Goal: Task Accomplishment & Management: Use online tool/utility

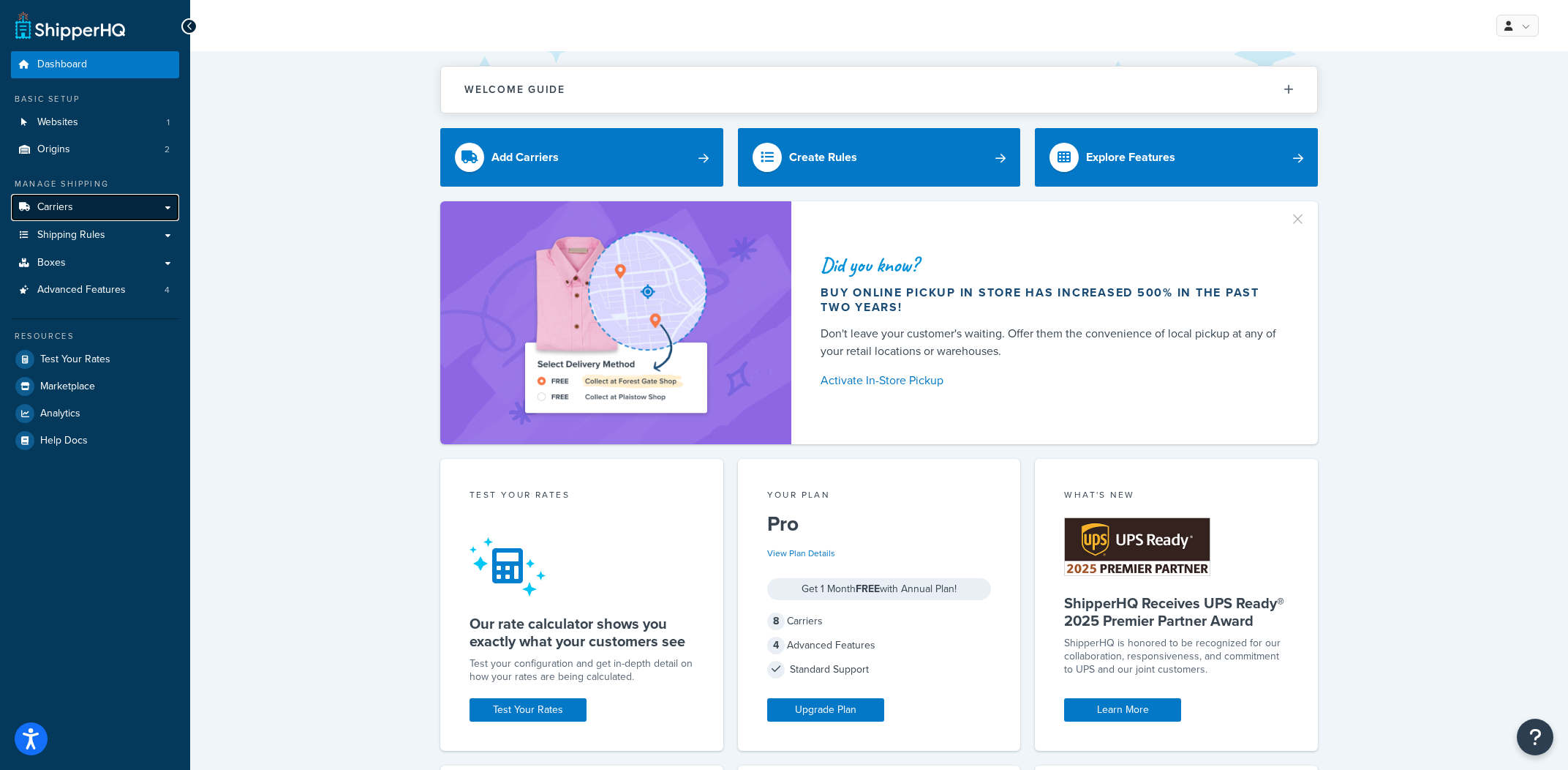
click at [95, 216] on link "Carriers" at bounding box center [95, 207] width 168 height 27
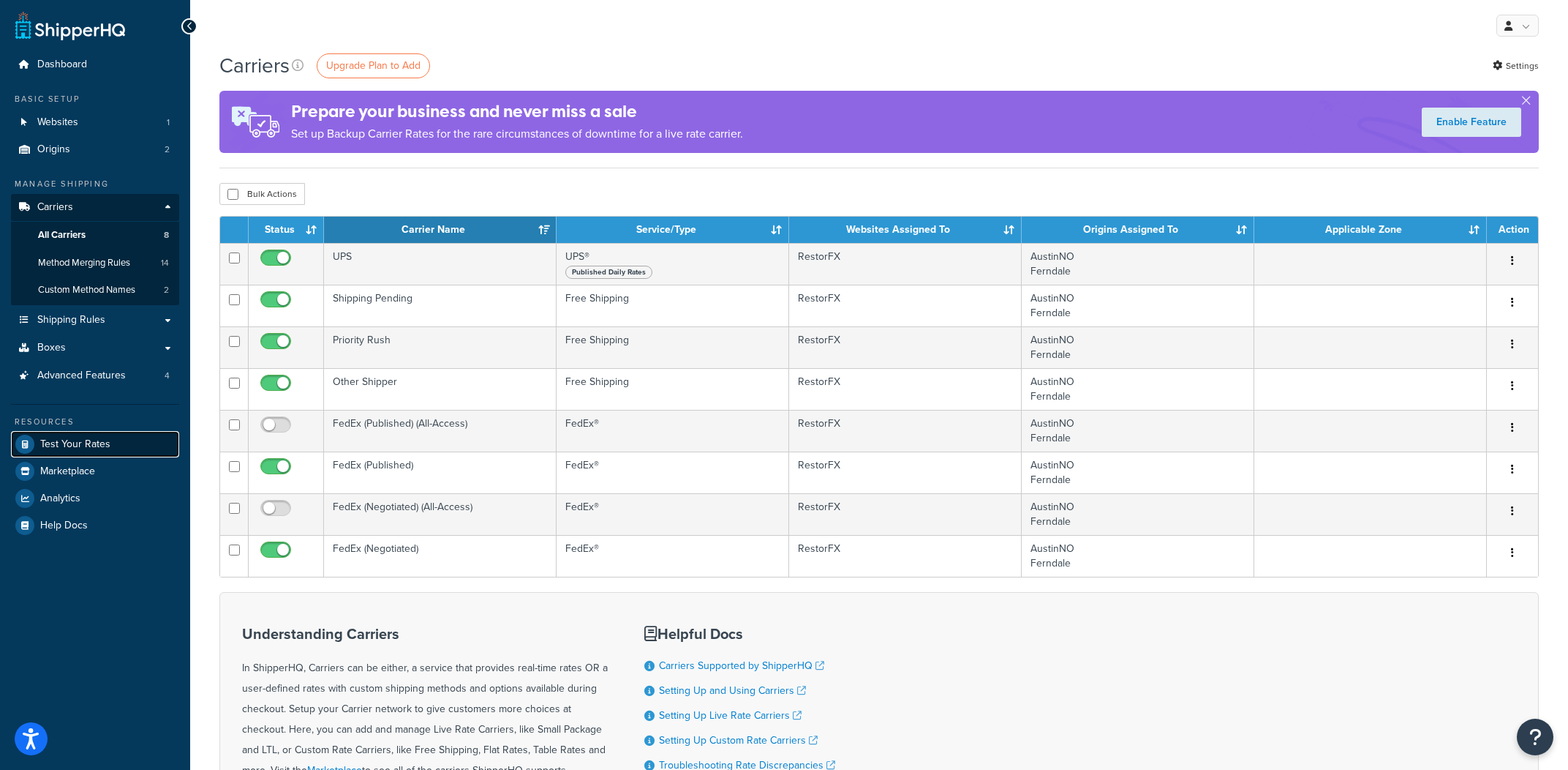
click at [109, 439] on link "Test Your Rates" at bounding box center [95, 444] width 168 height 26
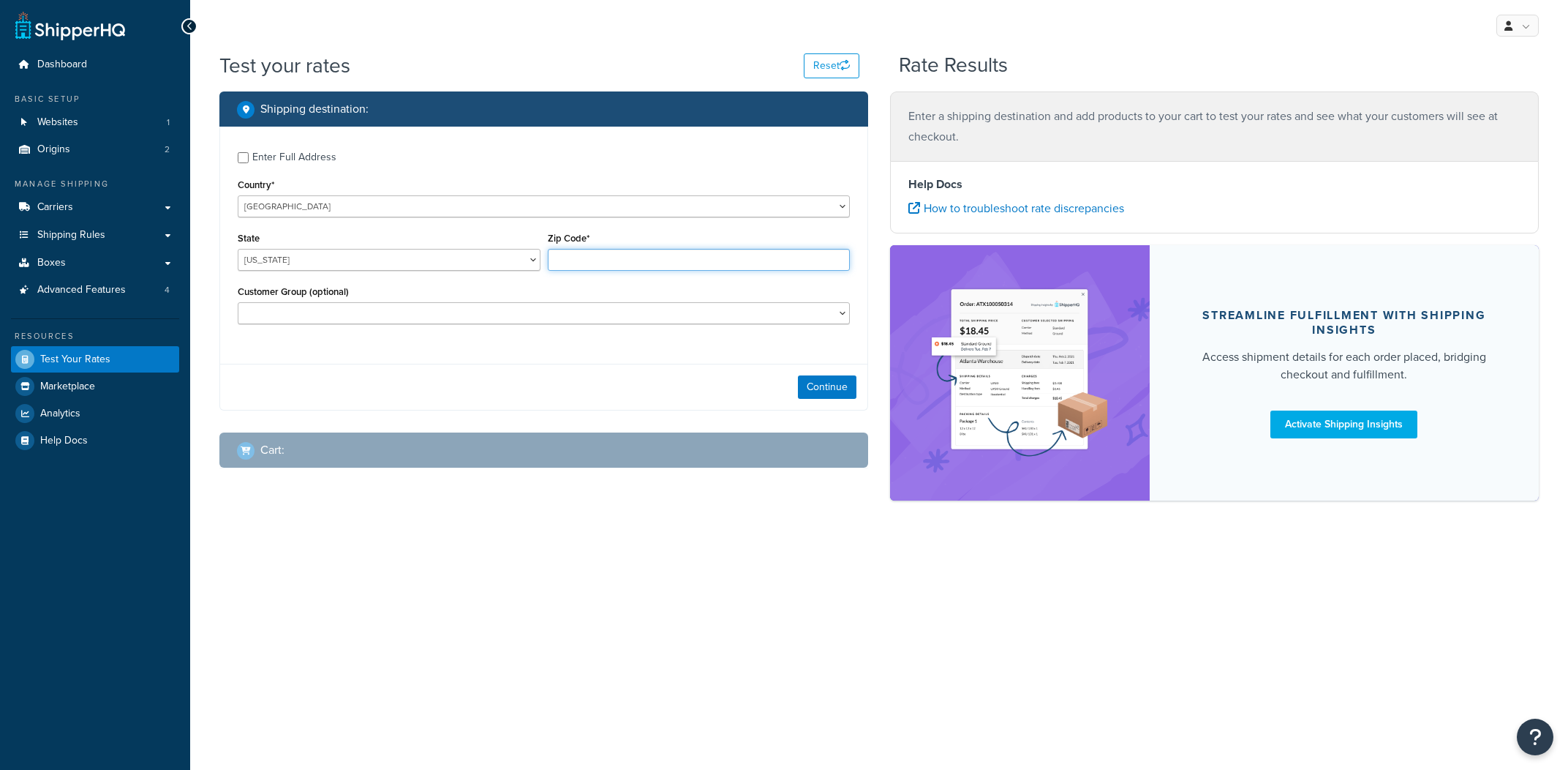
click at [669, 259] on input "Zip Code*" at bounding box center [700, 259] width 302 height 22
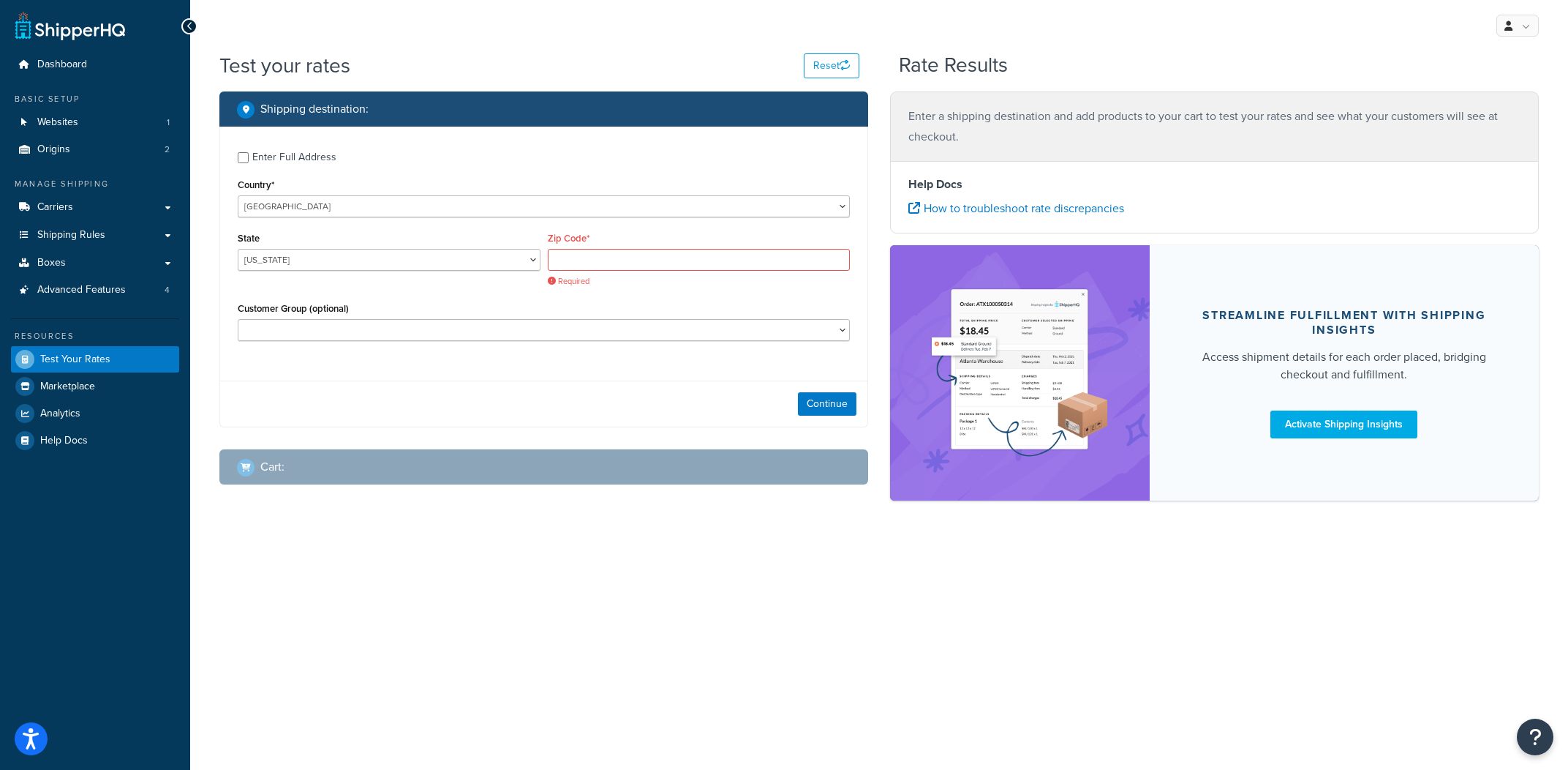
click at [362, 161] on label "Enter Full Address" at bounding box center [551, 156] width 597 height 24
click at [248, 161] on input "Enter Full Address" at bounding box center [242, 157] width 11 height 11
checkbox input "true"
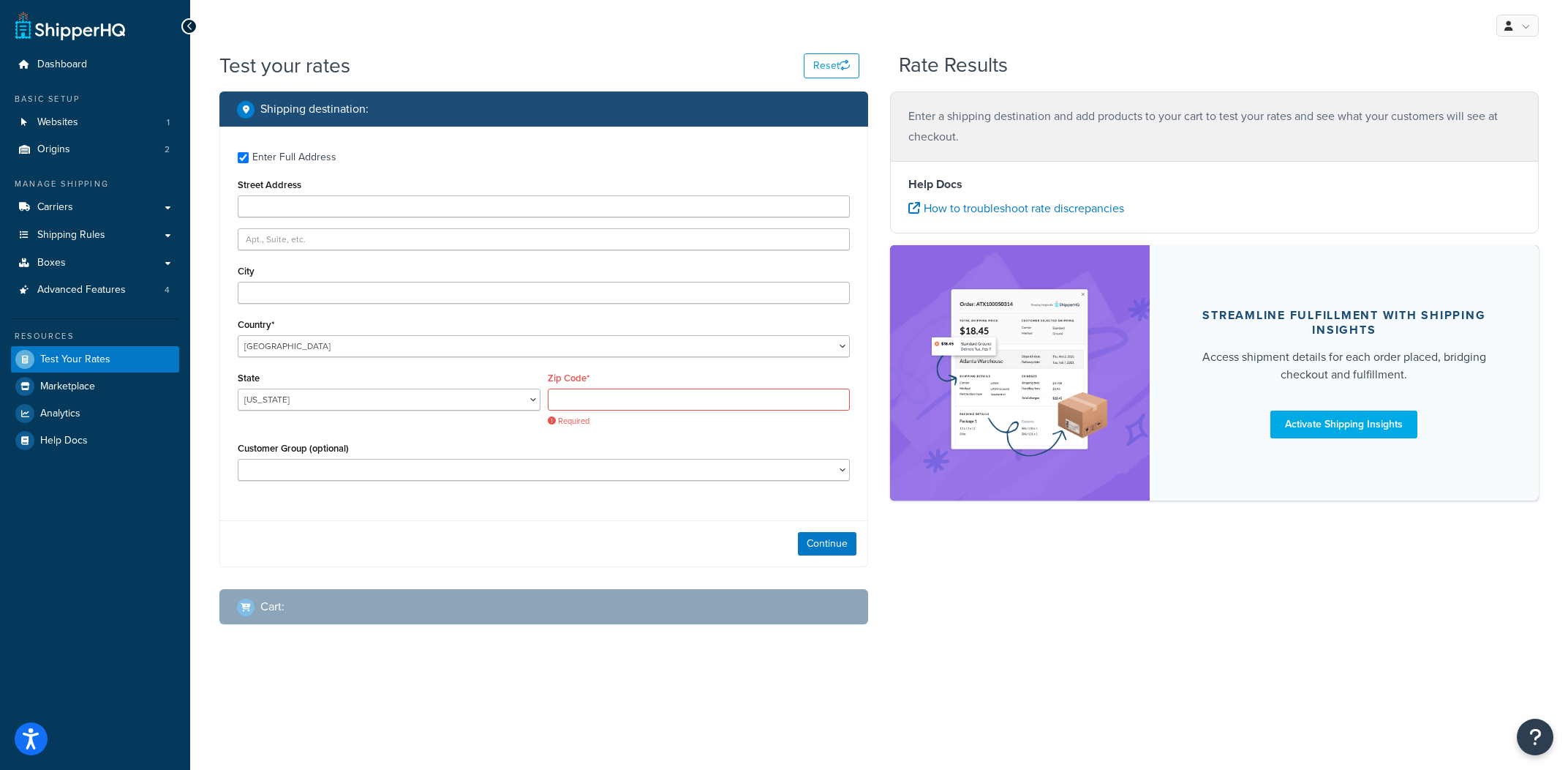
click at [348, 218] on div "Enter Full Address Street Address City Country* United States United Kingdom Af…" at bounding box center [544, 318] width 647 height 382
click at [354, 213] on input "Street Address" at bounding box center [543, 206] width 612 height 22
type input "1 Infinite Loop"
type input "Cupertino"
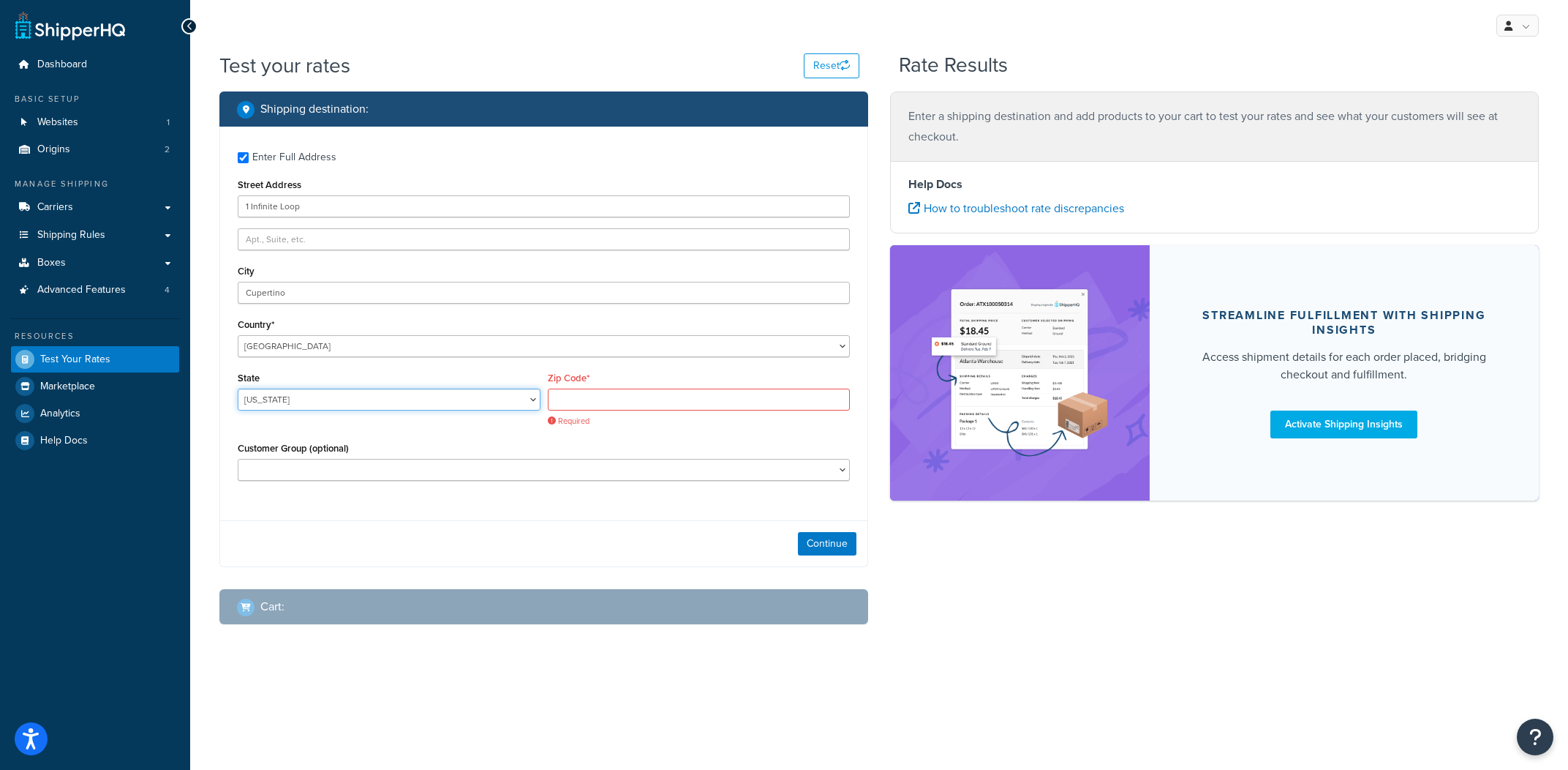
select select "CA"
type input "95014"
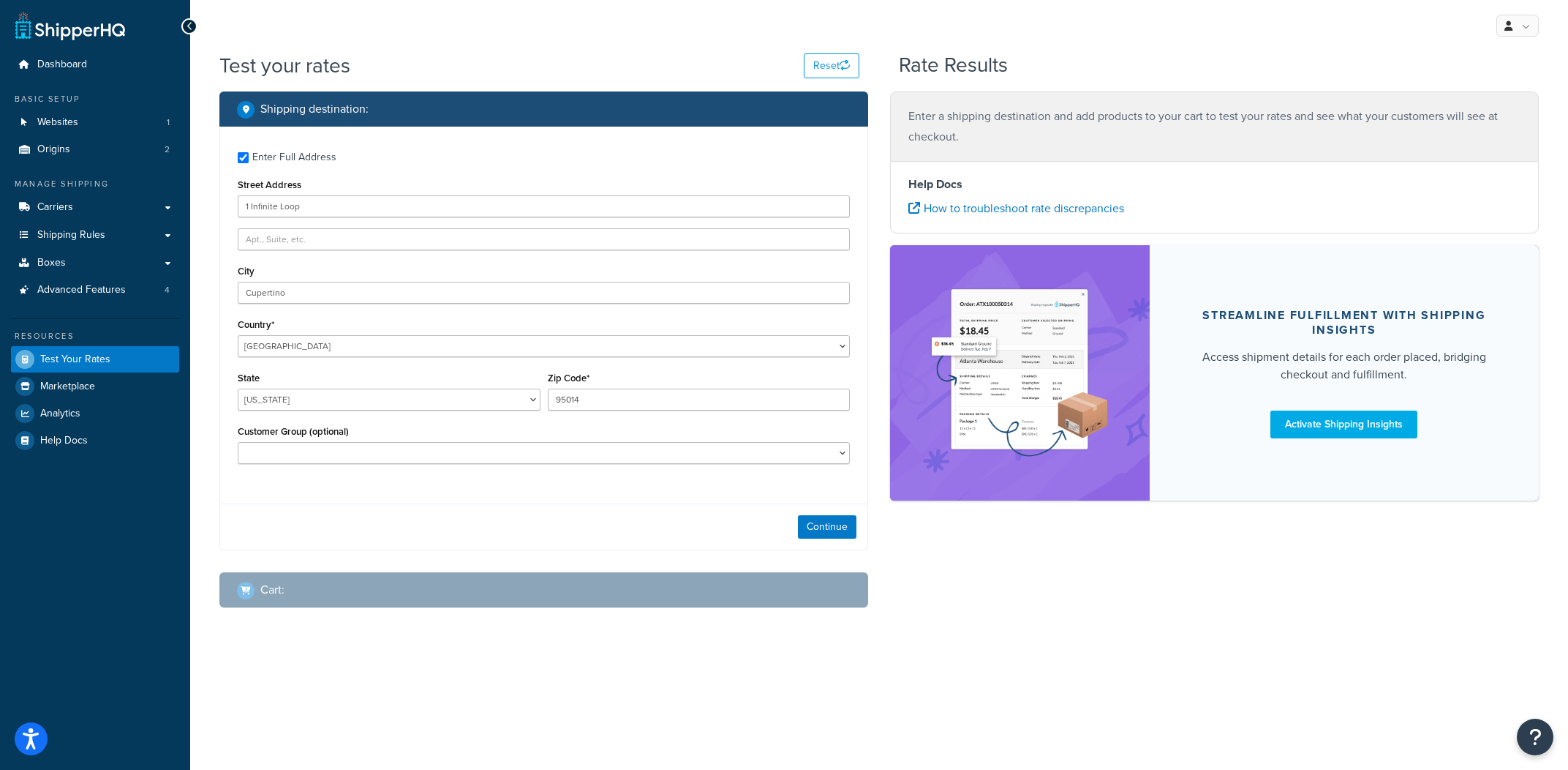
click at [821, 516] on div "Continue" at bounding box center [544, 527] width 647 height 46
click at [811, 532] on button "Continue" at bounding box center [827, 527] width 58 height 24
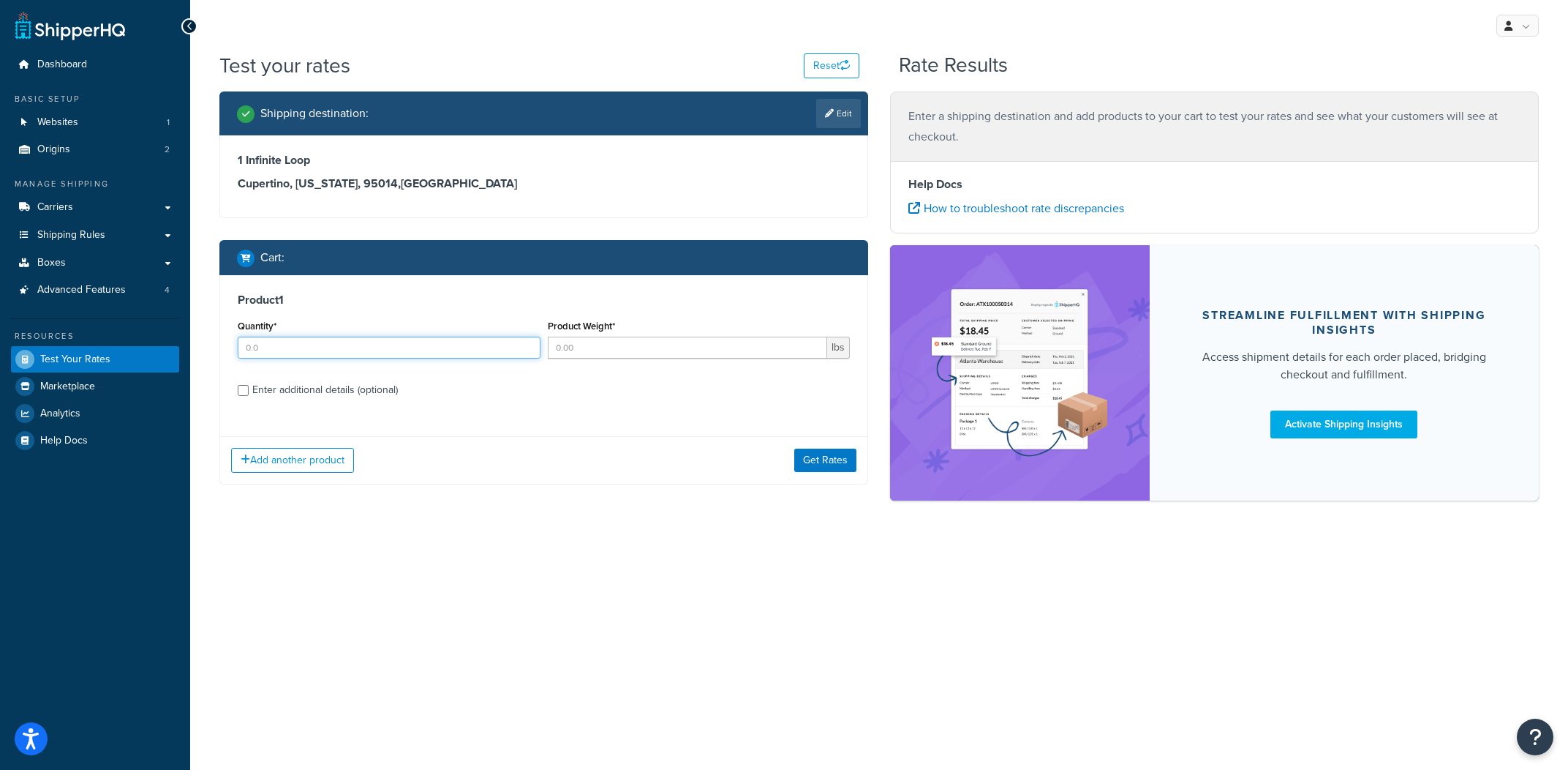
click at [422, 344] on input "Quantity*" at bounding box center [389, 347] width 302 height 22
type input "1"
type input "5"
click at [841, 470] on button "Get Rates" at bounding box center [825, 461] width 63 height 24
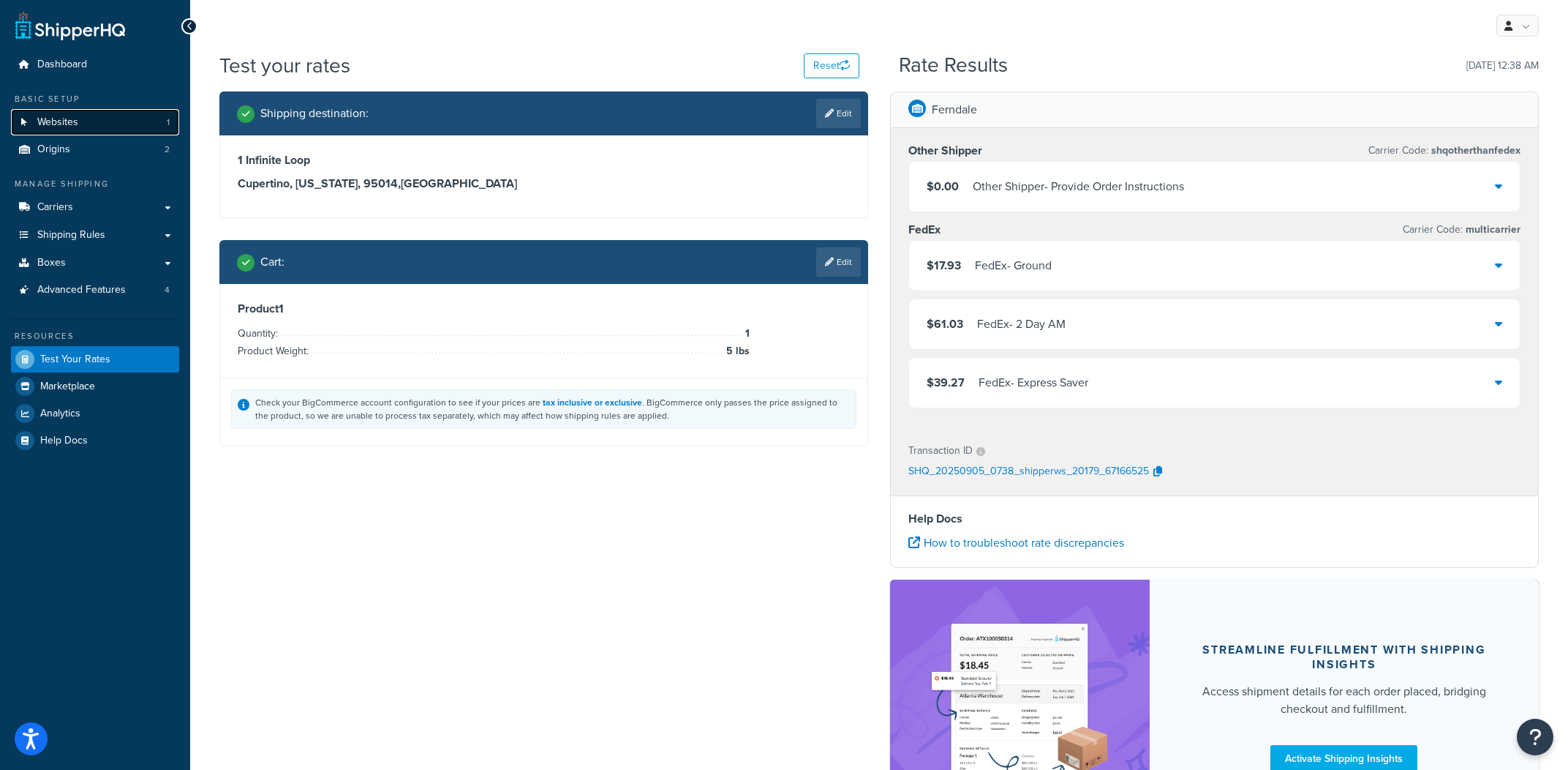
click at [98, 124] on link "Websites 1" at bounding box center [95, 123] width 168 height 27
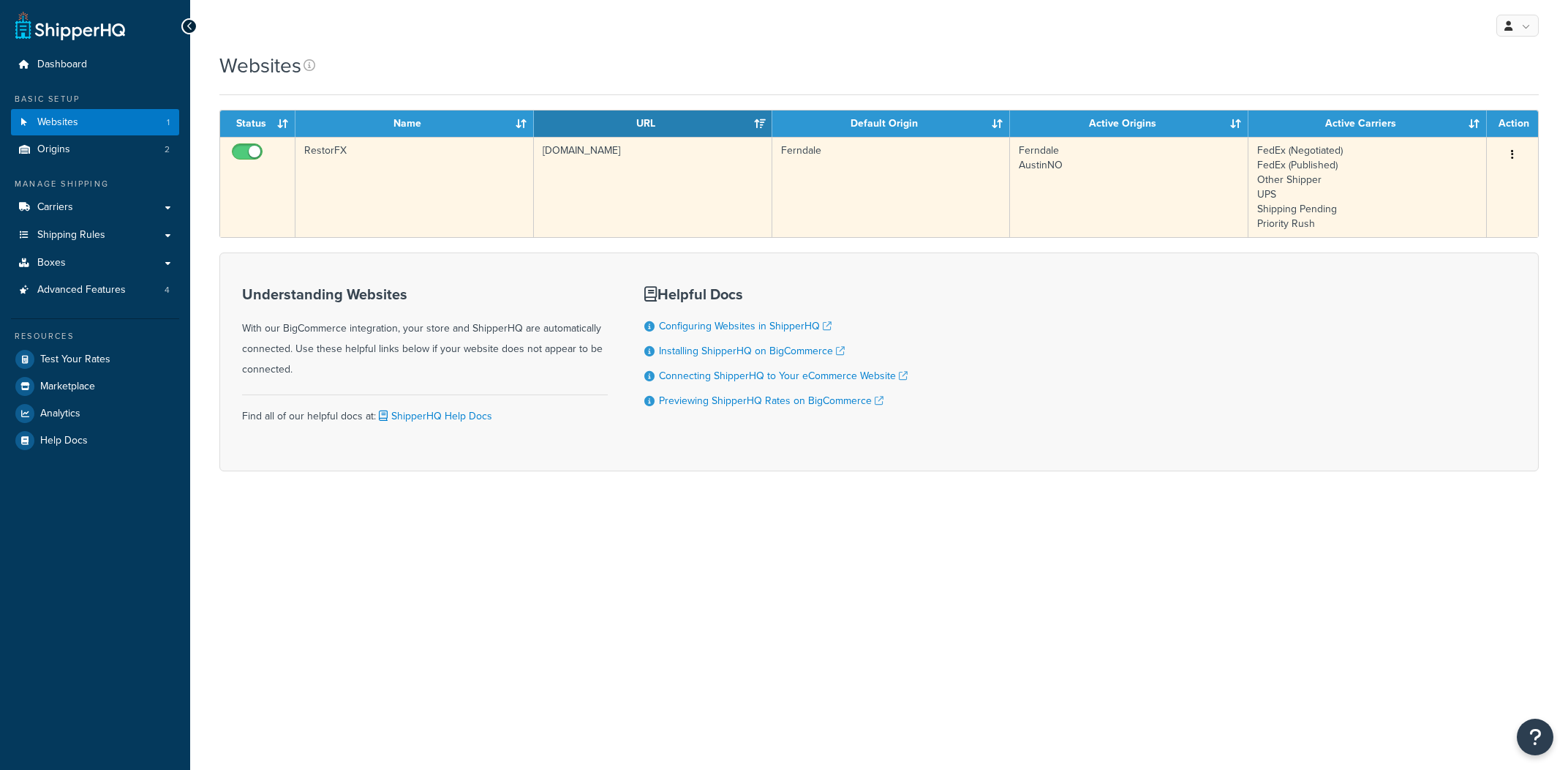
click at [936, 216] on td "Ferndale" at bounding box center [891, 187] width 238 height 101
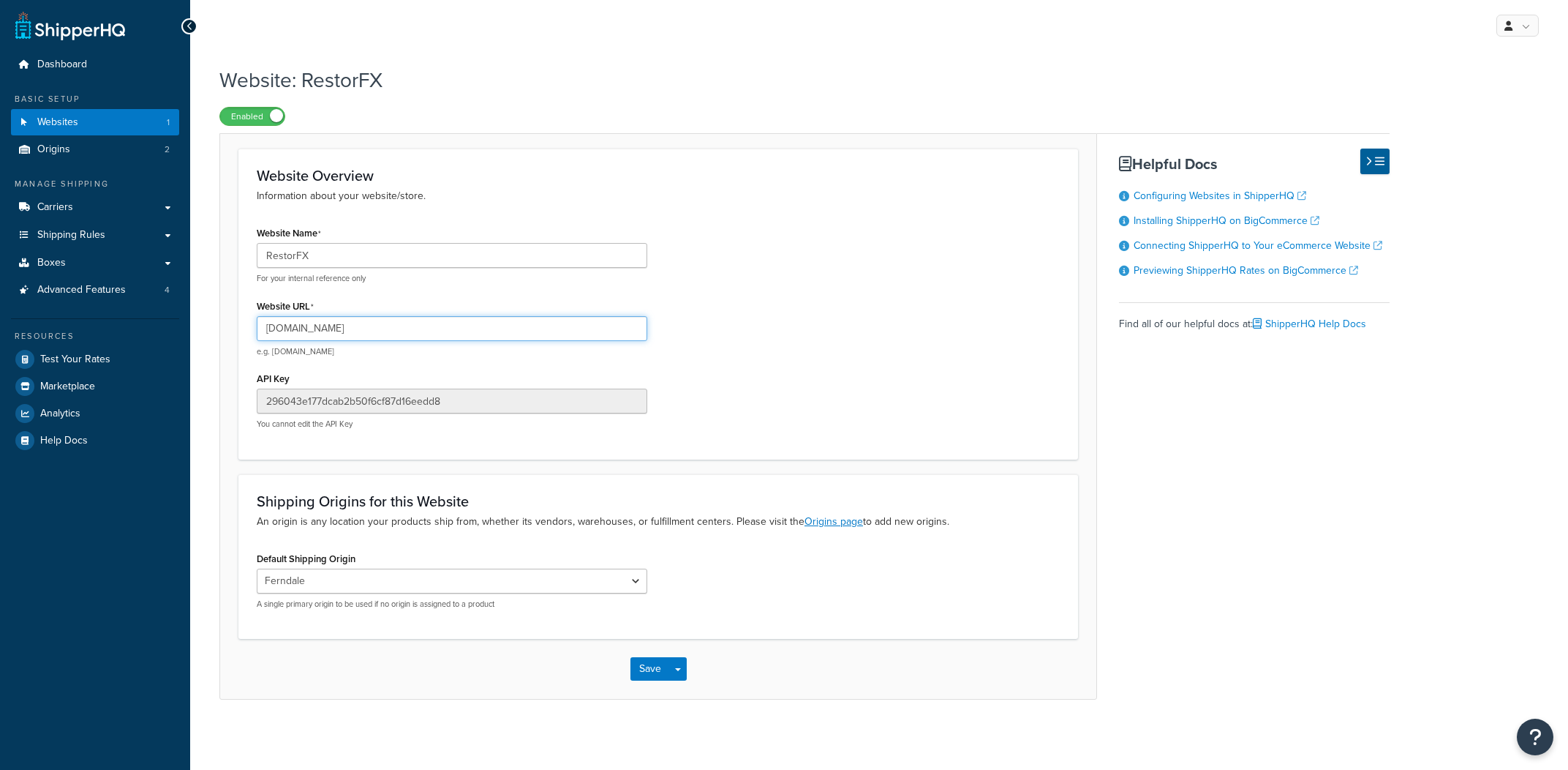
click at [441, 322] on input "[DOMAIN_NAME]" at bounding box center [452, 328] width 390 height 25
click at [587, 262] on input "RestorFX" at bounding box center [452, 254] width 390 height 25
click at [639, 294] on div "Website Name RestorFX For your internal reference only Website URL v e.g. [DOMA…" at bounding box center [452, 331] width 412 height 218
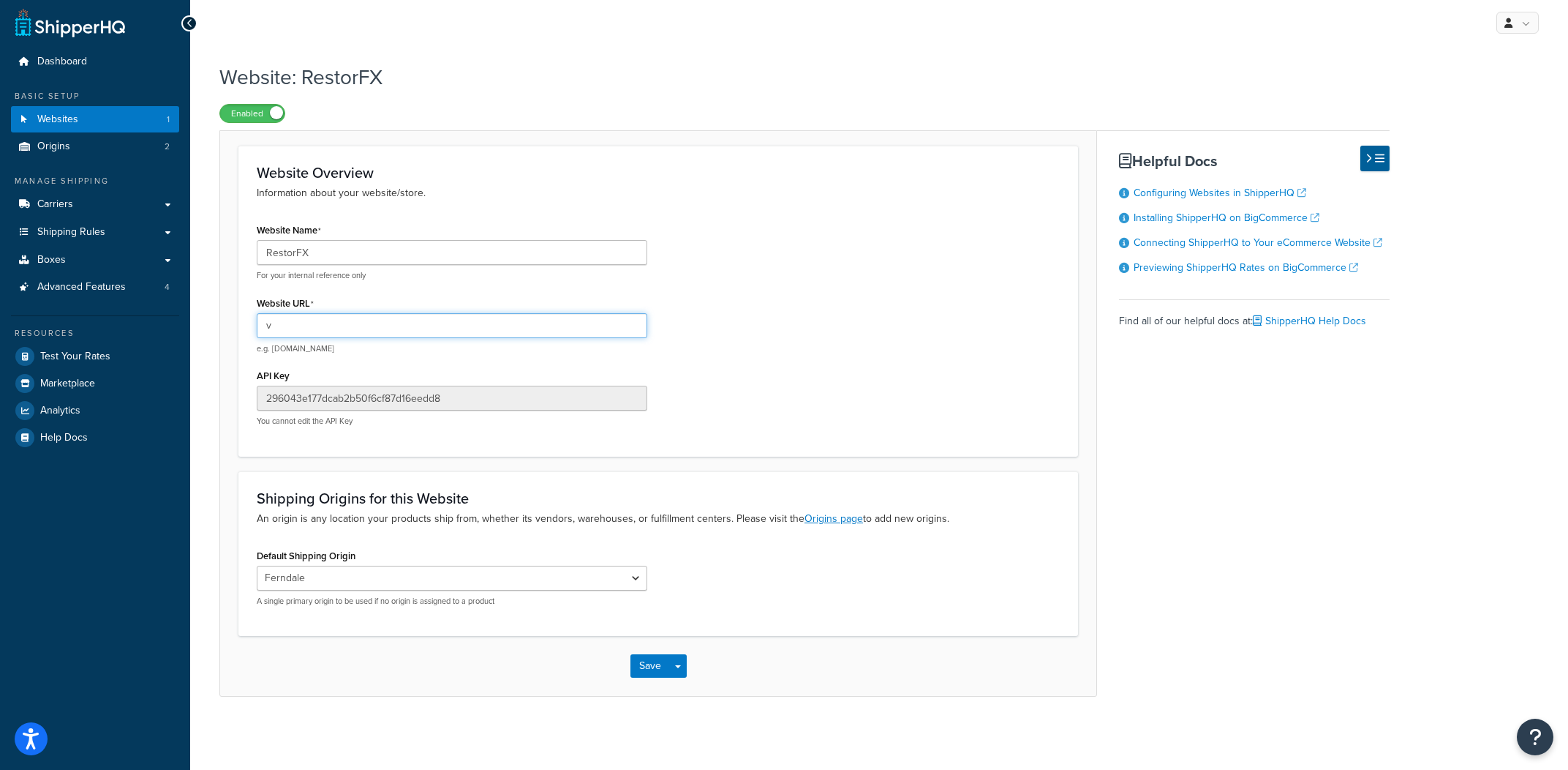
click at [564, 336] on input "v" at bounding box center [452, 325] width 390 height 25
click at [636, 314] on input "[DOMAIN_NAME]" at bounding box center [452, 325] width 390 height 25
click at [629, 324] on input "[DOMAIN_NAME]" at bounding box center [452, 325] width 390 height 25
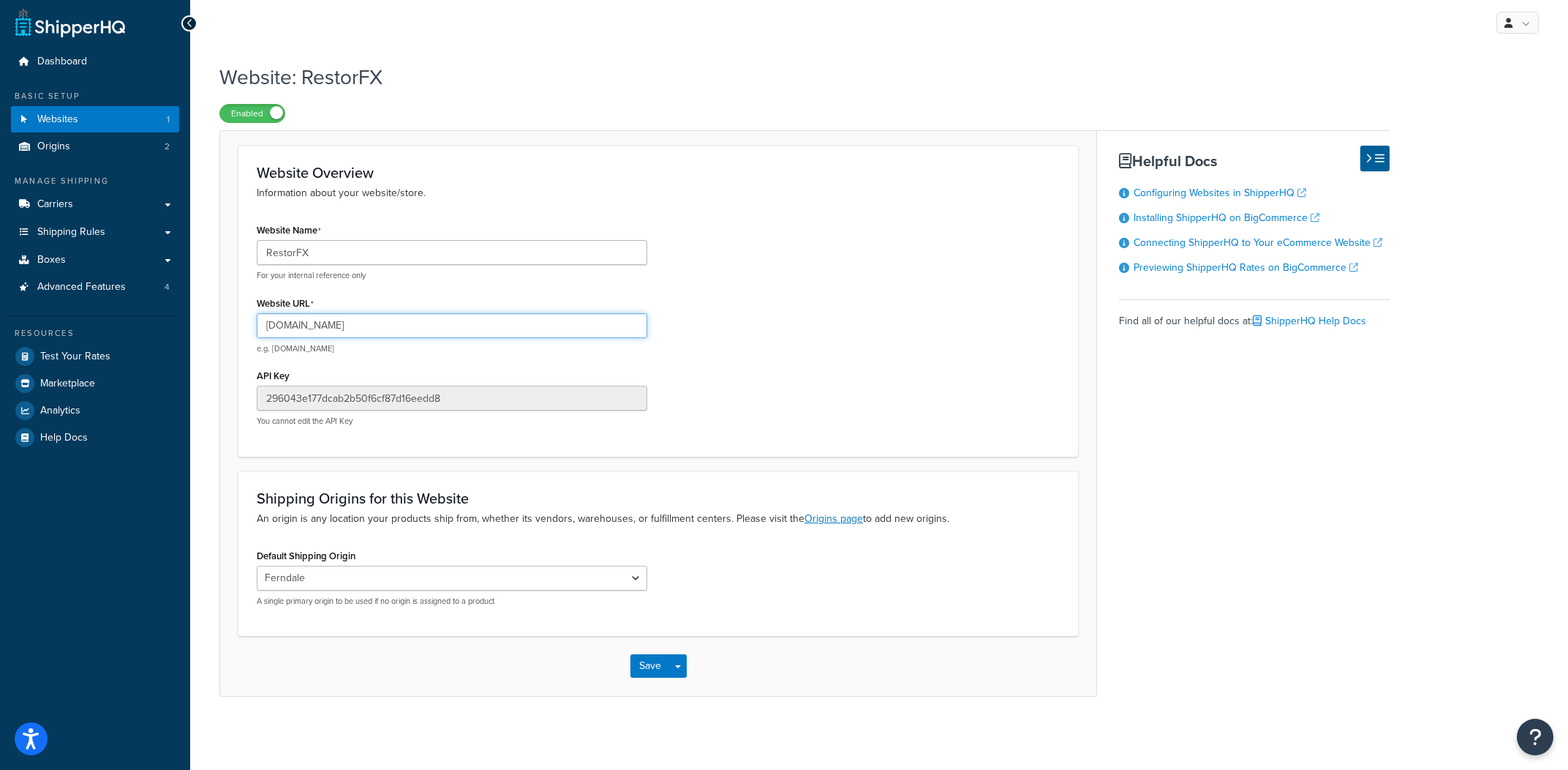
click at [629, 324] on input "[DOMAIN_NAME]" at bounding box center [452, 325] width 390 height 25
click at [548, 320] on input "[DOMAIN_NAME]" at bounding box center [452, 325] width 390 height 25
type input "[DOMAIN_NAME]"
